Goal: Information Seeking & Learning: Check status

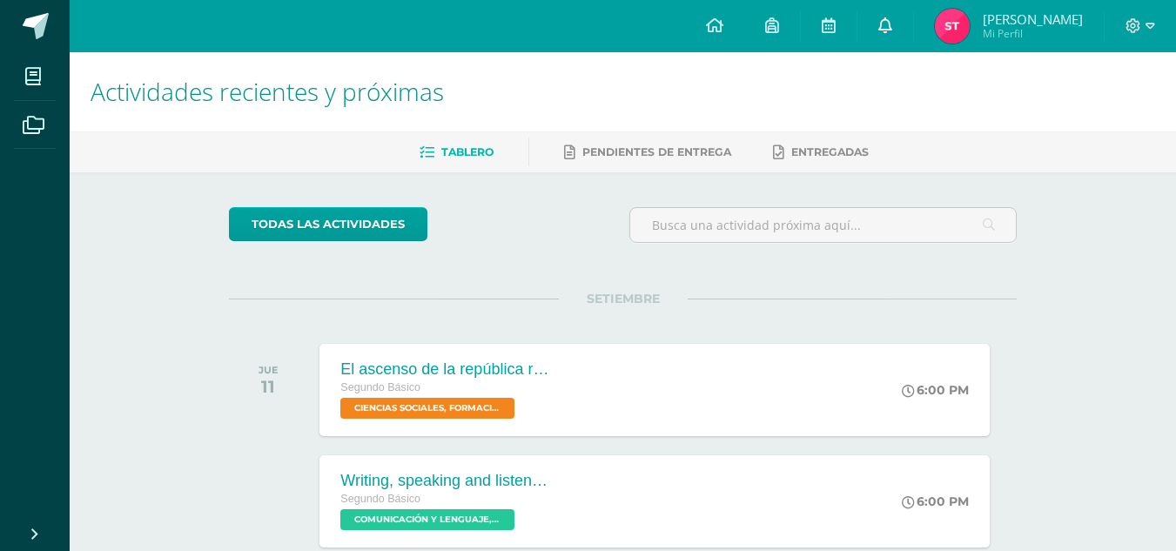
click at [891, 39] on link at bounding box center [886, 26] width 56 height 52
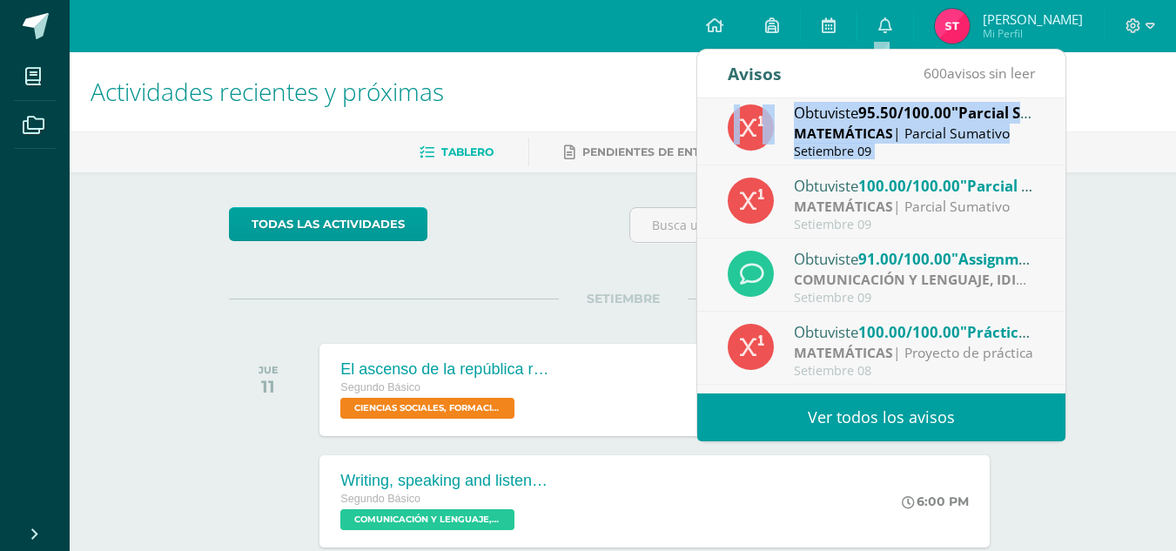
click at [1057, 168] on div "Obtuviste 95.50/100.00 "[GEOGRAPHIC_DATA]" en MATEMÁTICAS MATEMÁTICAS | [GEOGRA…" at bounding box center [881, 245] width 368 height 295
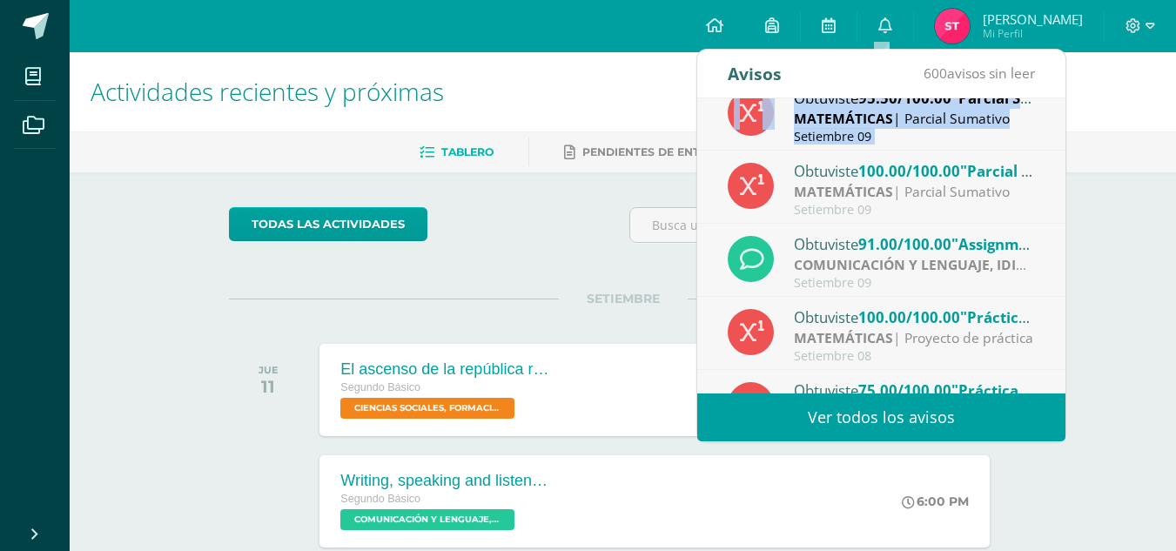
scroll to position [24, 0]
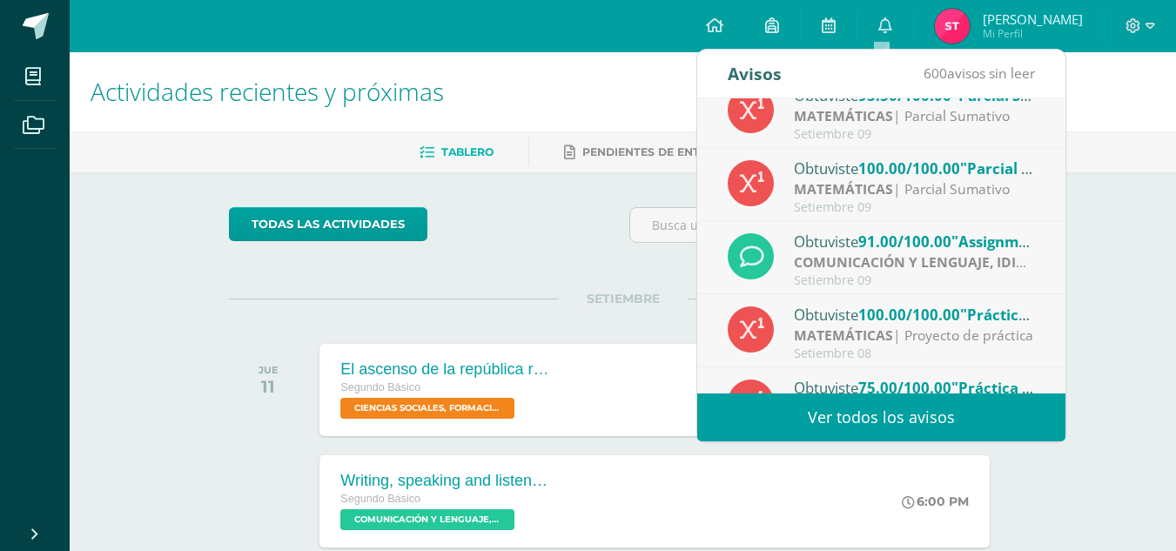
click at [990, 192] on div "MATEMÁTICAS | [GEOGRAPHIC_DATA]" at bounding box center [915, 189] width 242 height 20
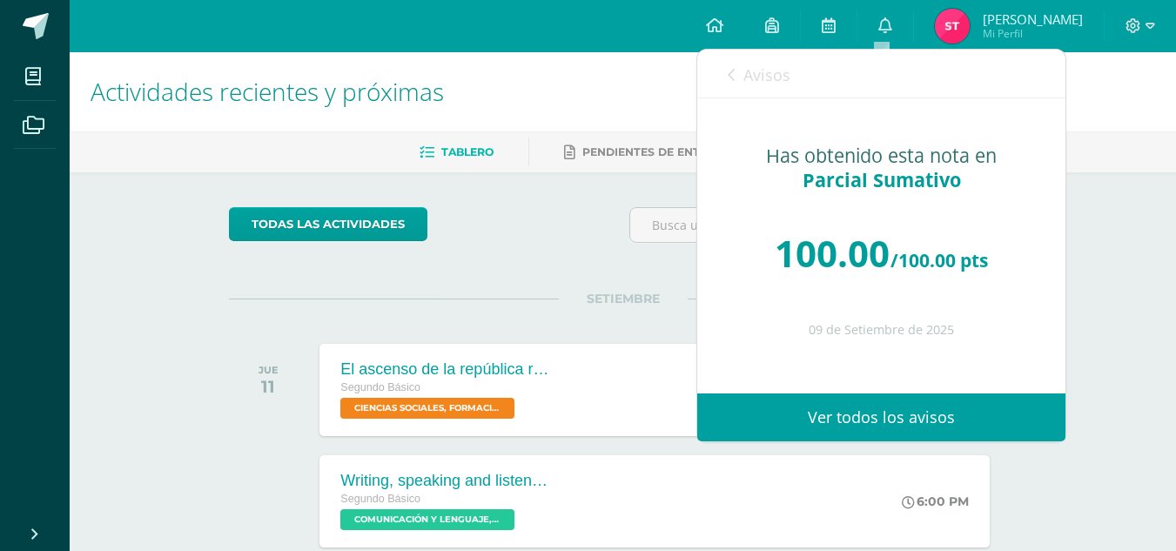
click at [990, 192] on div "Has obtenido esta nota en [GEOGRAPHIC_DATA] 100.00 /100.00 pts 09 de Setiembre …" at bounding box center [881, 233] width 368 height 270
click at [624, 150] on span "Pendientes de entrega" at bounding box center [656, 151] width 149 height 13
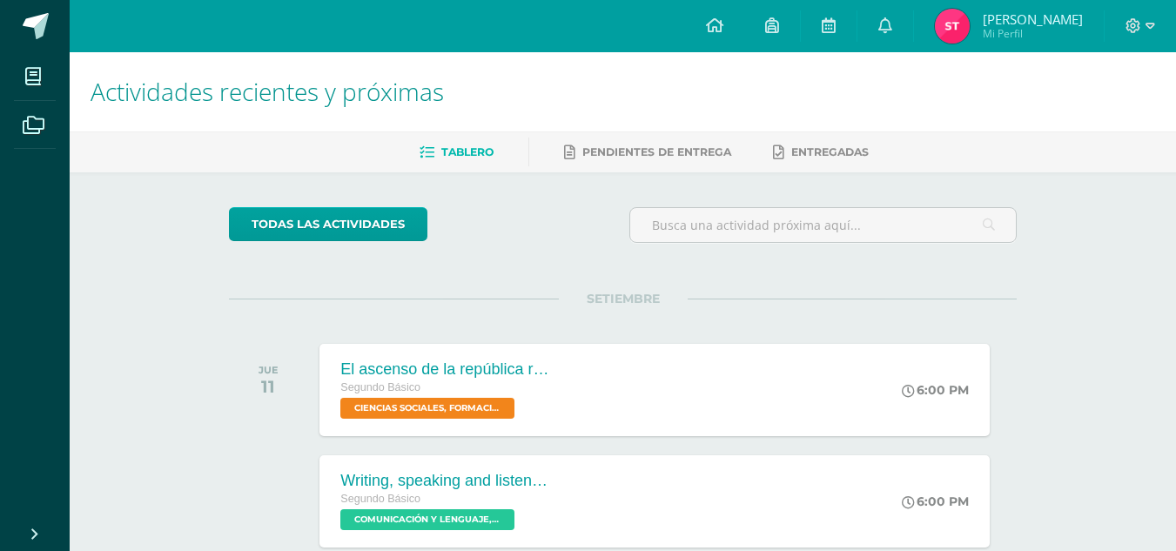
click at [1000, 37] on span "Mi Perfil" at bounding box center [1033, 33] width 100 height 15
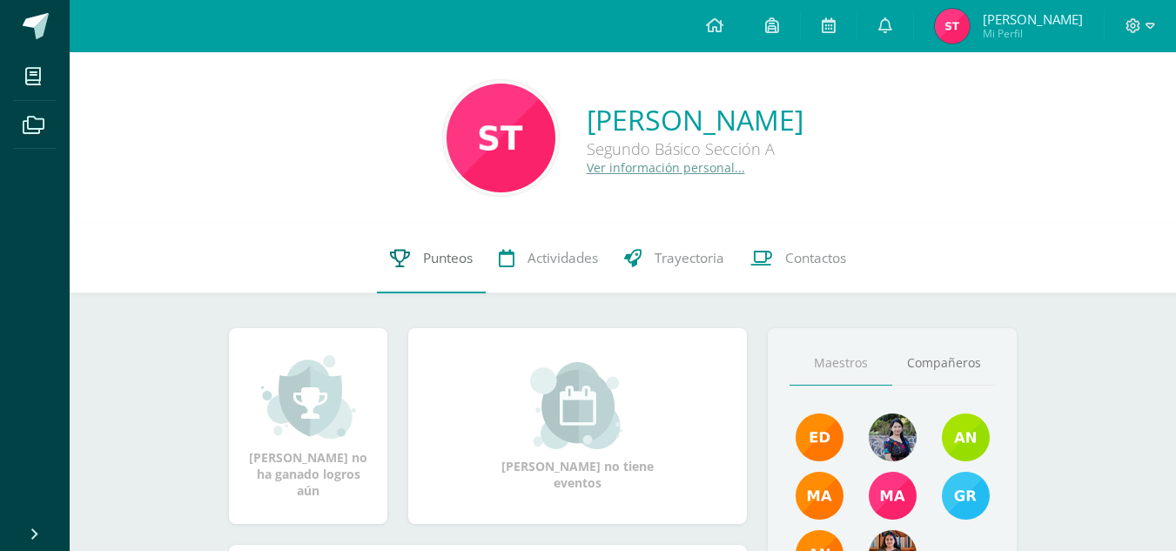
click at [425, 248] on link "Punteos" at bounding box center [431, 259] width 109 height 70
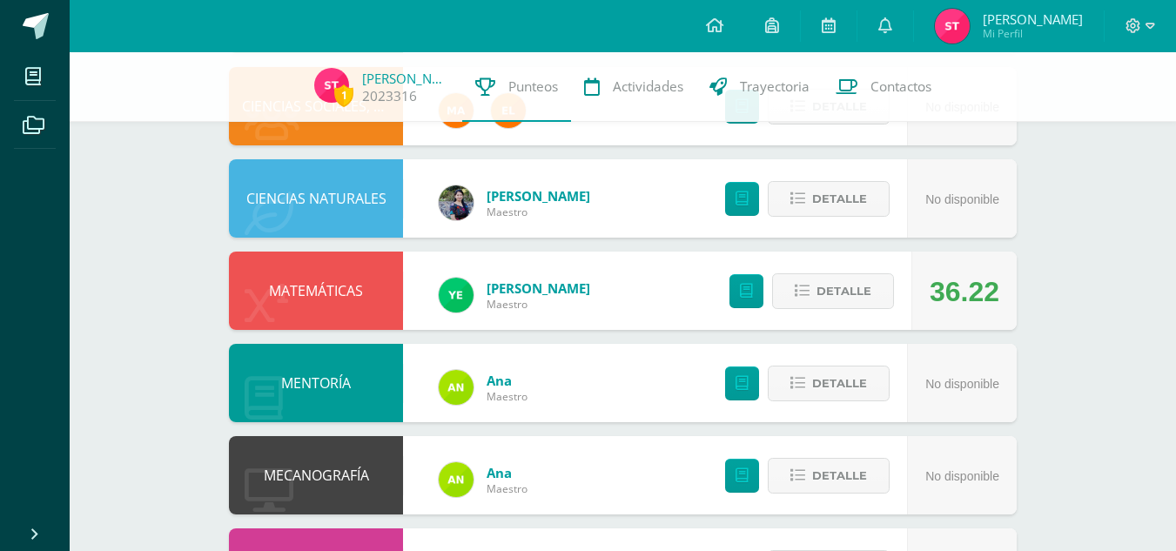
scroll to position [944, 0]
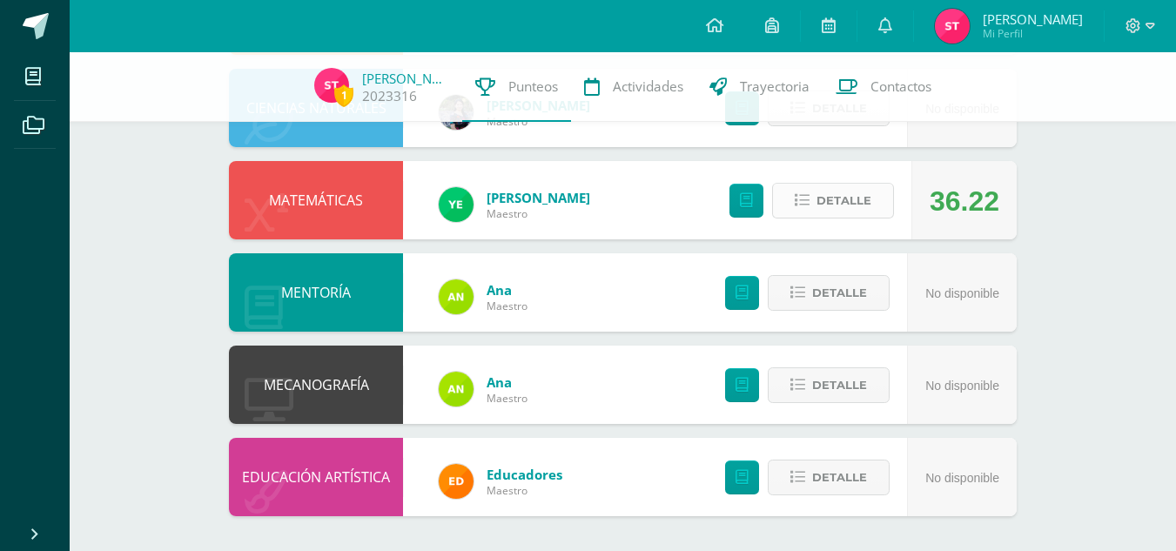
drag, startPoint x: 814, startPoint y: 220, endPoint x: 825, endPoint y: 208, distance: 16.1
click at [825, 208] on div "Detalle" at bounding box center [808, 200] width 208 height 78
click at [825, 208] on span "Detalle" at bounding box center [844, 201] width 55 height 32
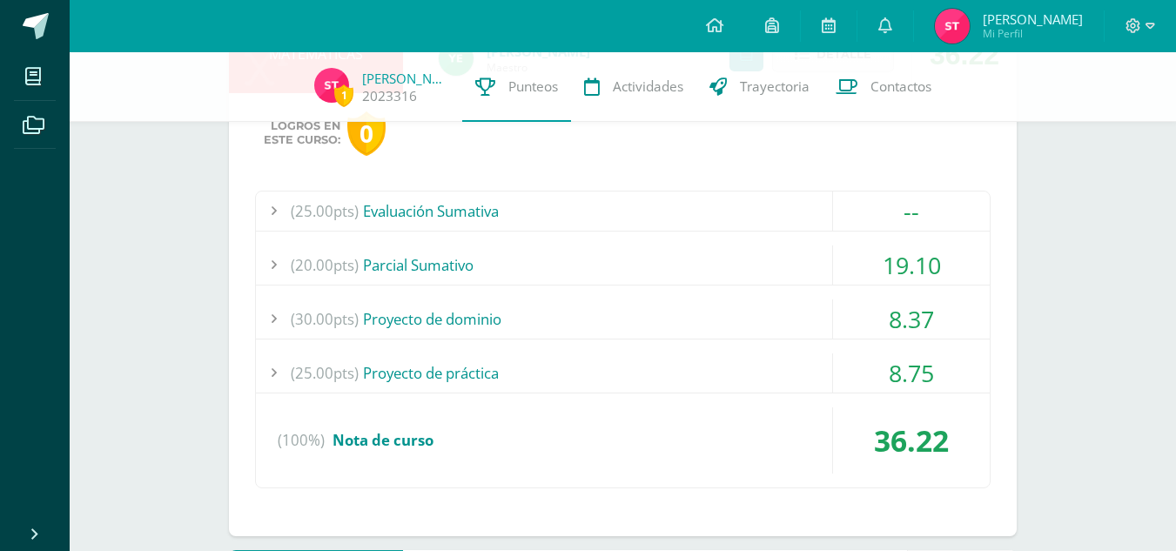
scroll to position [1094, 0]
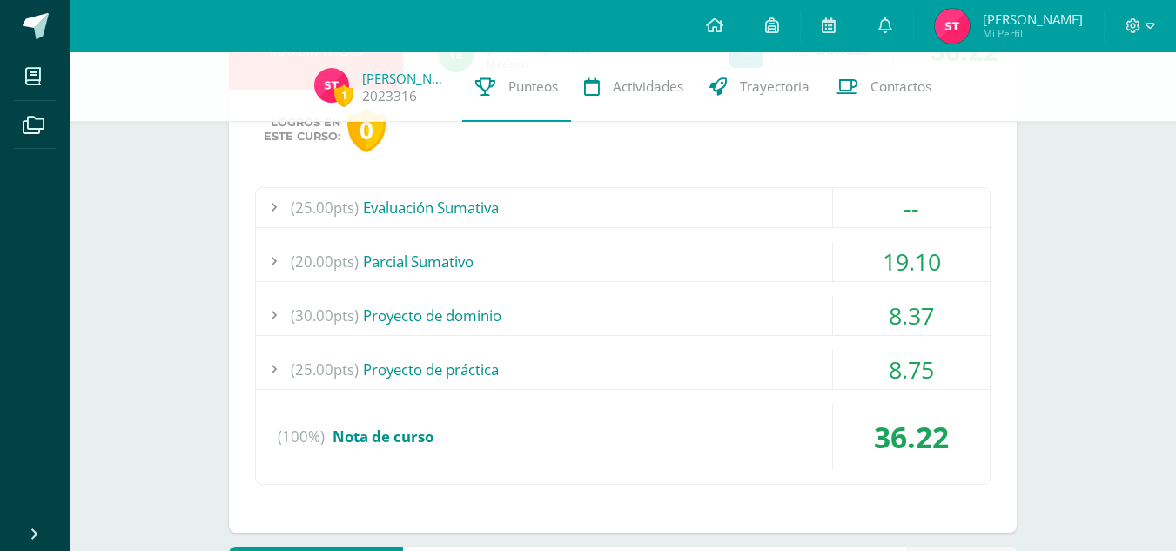
click at [783, 245] on div "(20.00pts) [GEOGRAPHIC_DATA]" at bounding box center [623, 261] width 734 height 39
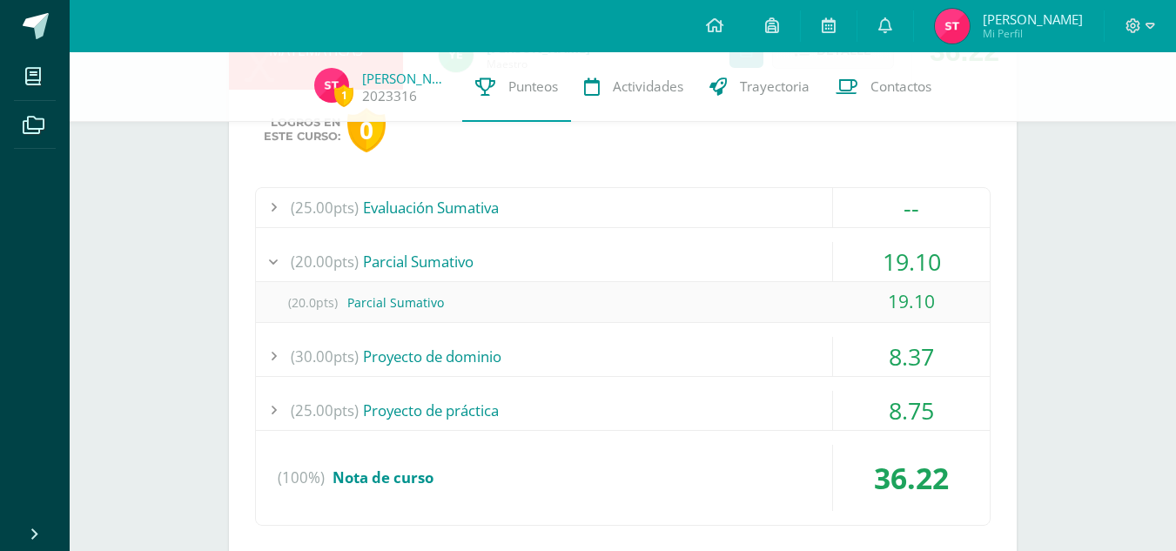
click at [782, 249] on div "(20.00pts) [GEOGRAPHIC_DATA]" at bounding box center [623, 261] width 734 height 39
